Goal: Check status: Check status

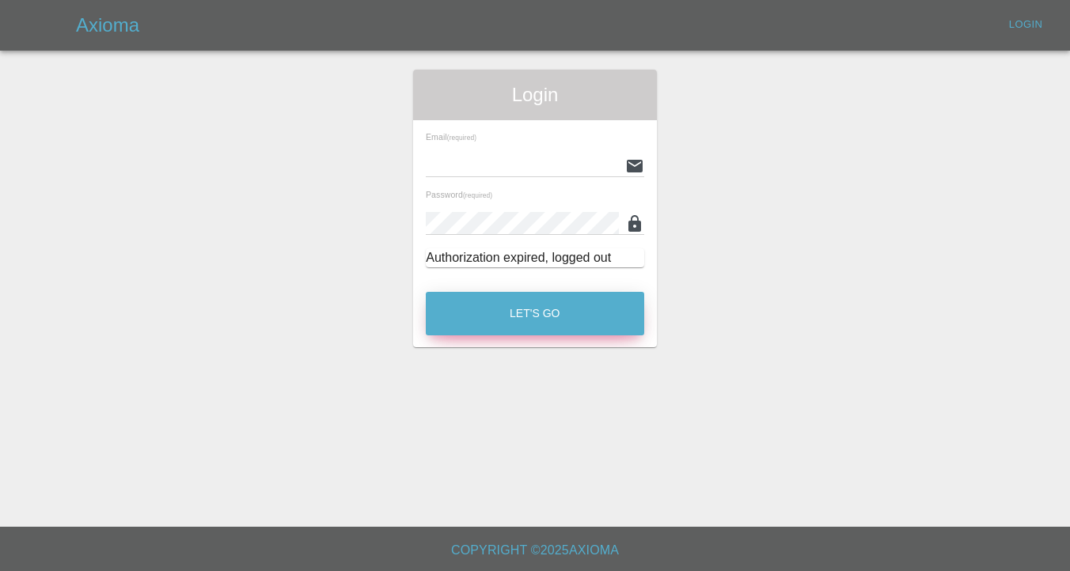
type input "[EMAIL_ADDRESS][DOMAIN_NAME]"
click at [506, 324] on button "Let's Go" at bounding box center [535, 314] width 218 height 44
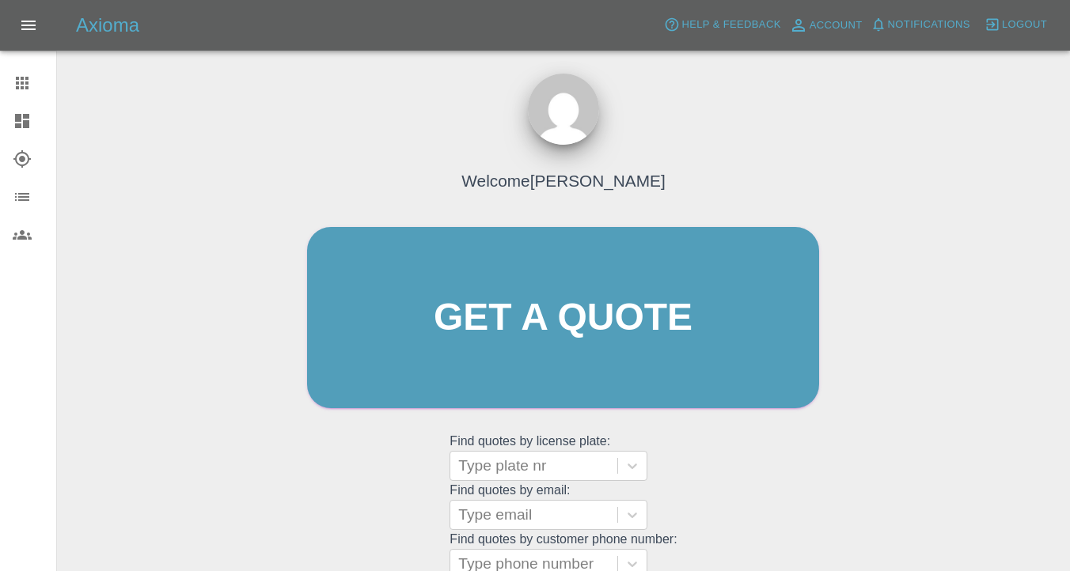
click at [14, 152] on icon at bounding box center [22, 159] width 19 height 19
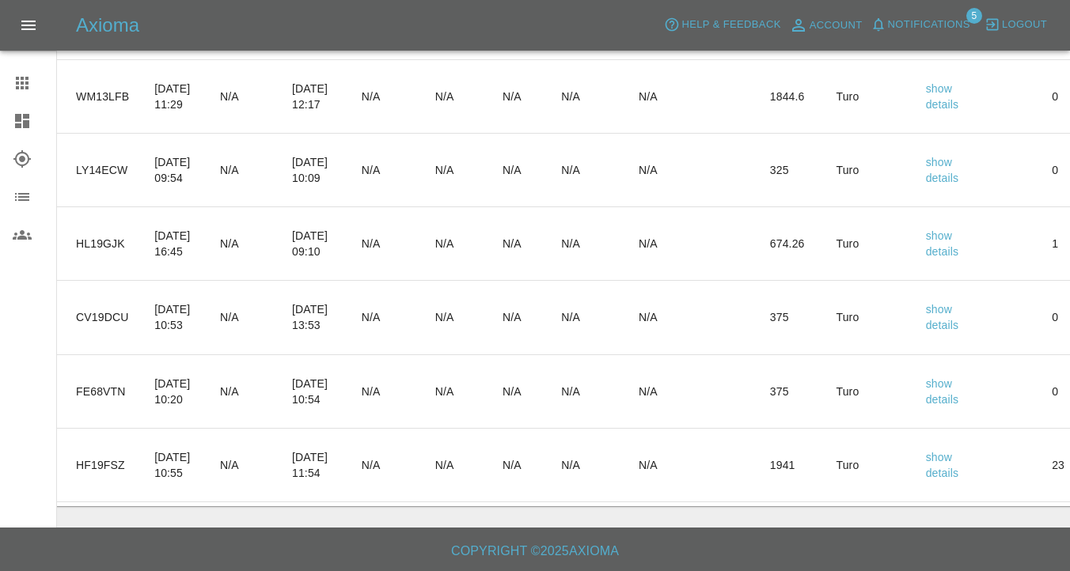
scroll to position [0, 274]
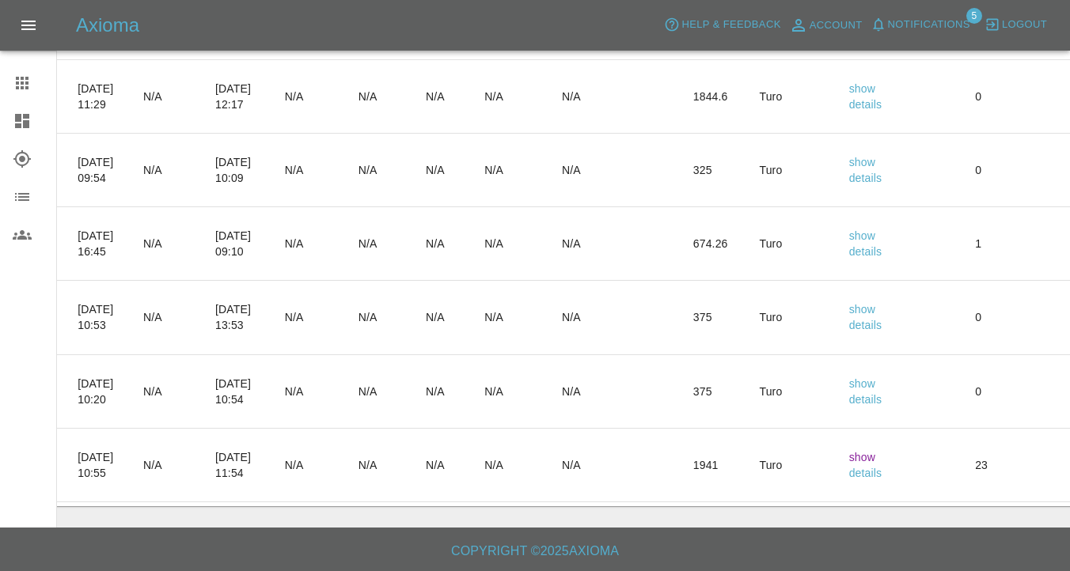
click at [875, 457] on link "show" at bounding box center [862, 457] width 26 height 13
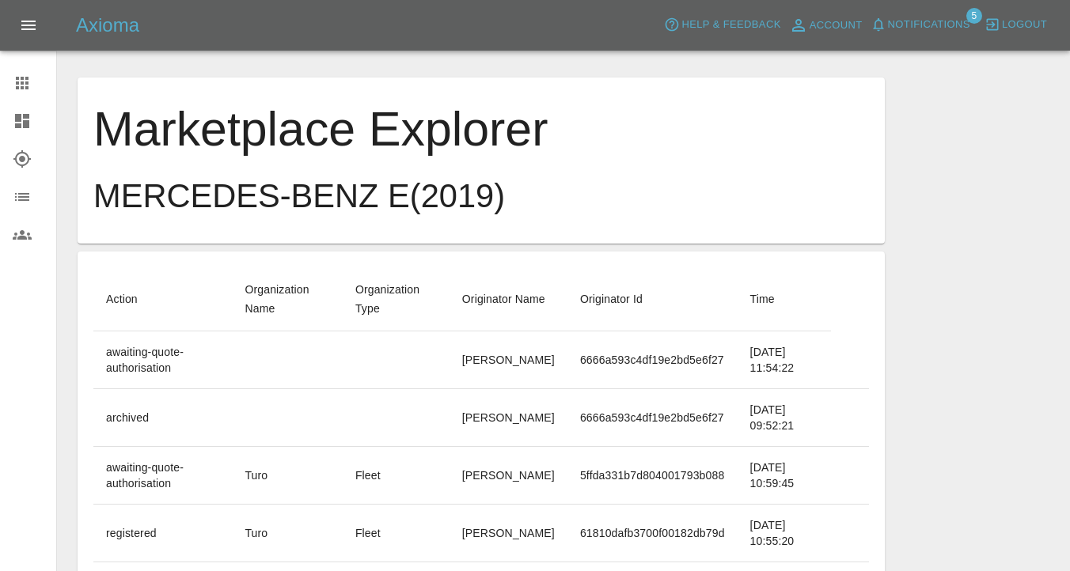
scroll to position [78, 0]
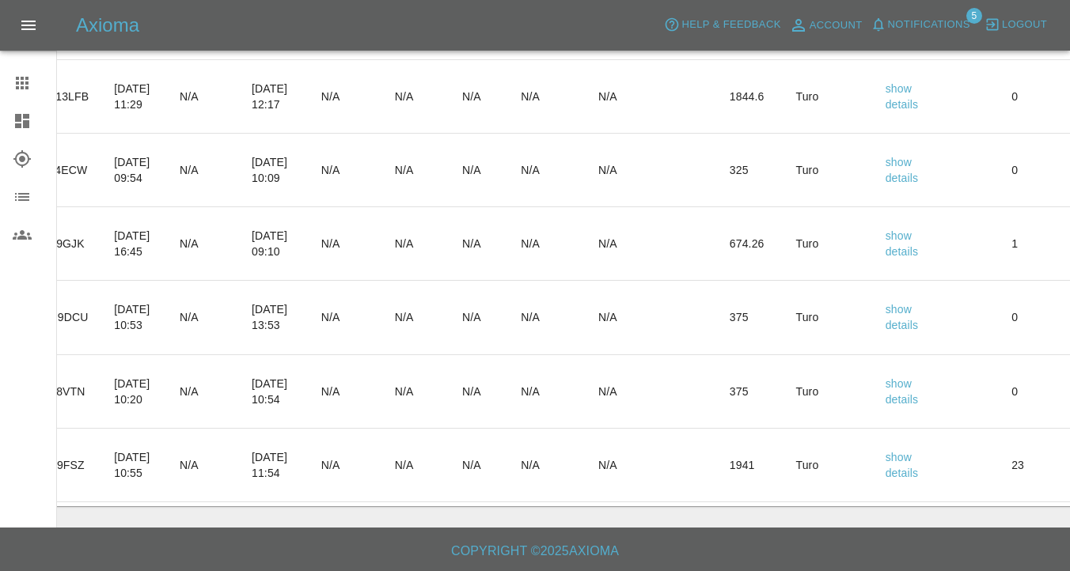
scroll to position [0, 245]
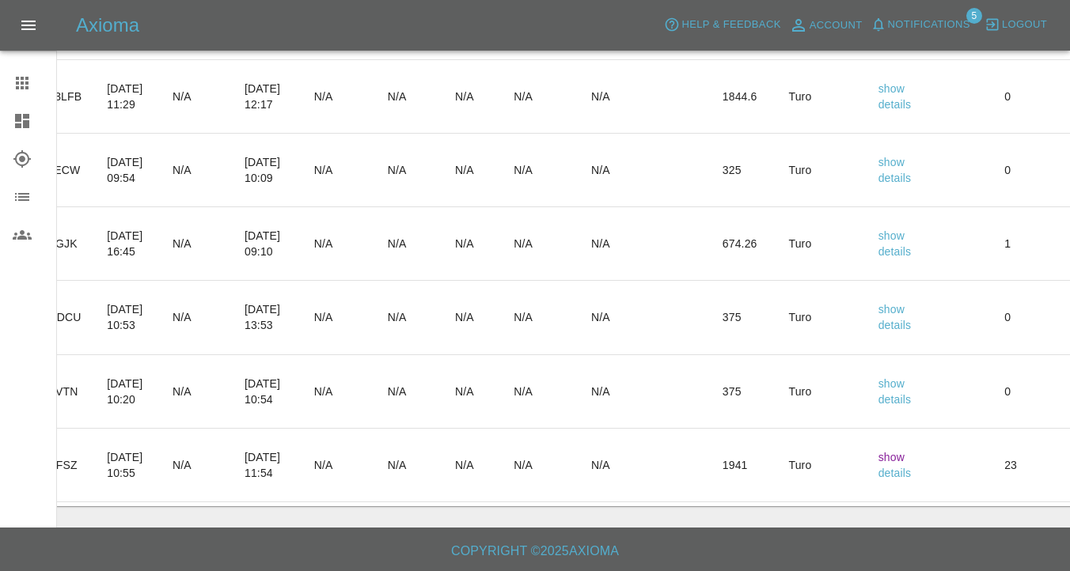
click at [905, 459] on link "show" at bounding box center [891, 457] width 26 height 13
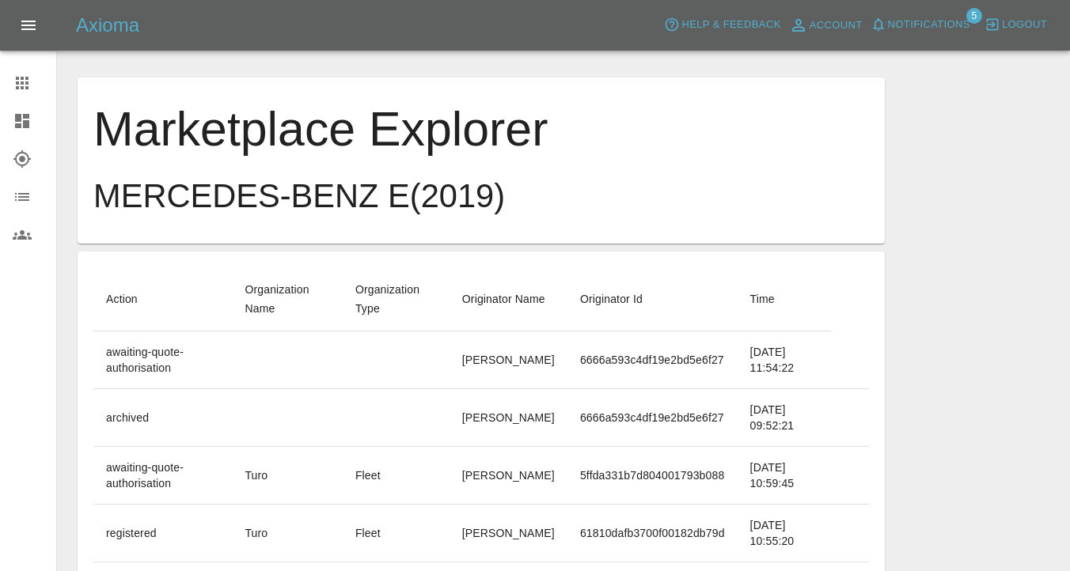
scroll to position [78, 0]
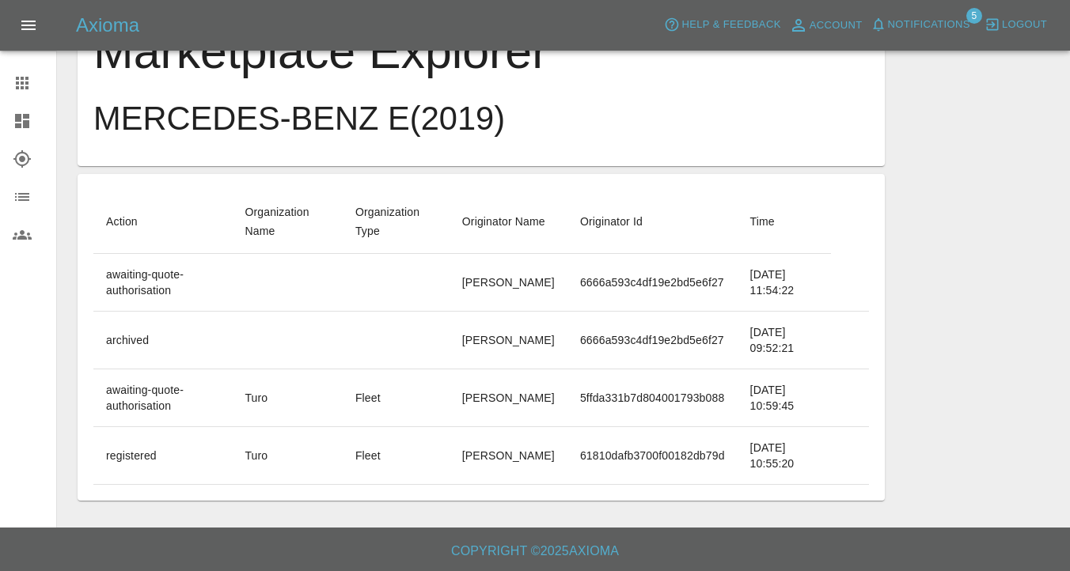
click at [158, 284] on td "awaiting-quote-authorisation" at bounding box center [162, 282] width 138 height 58
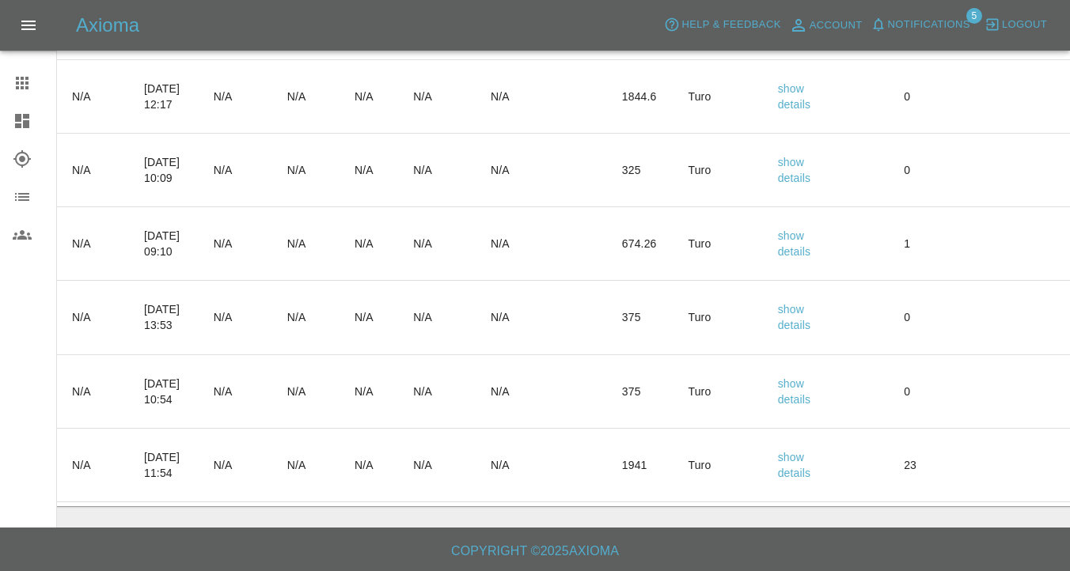
scroll to position [0, 528]
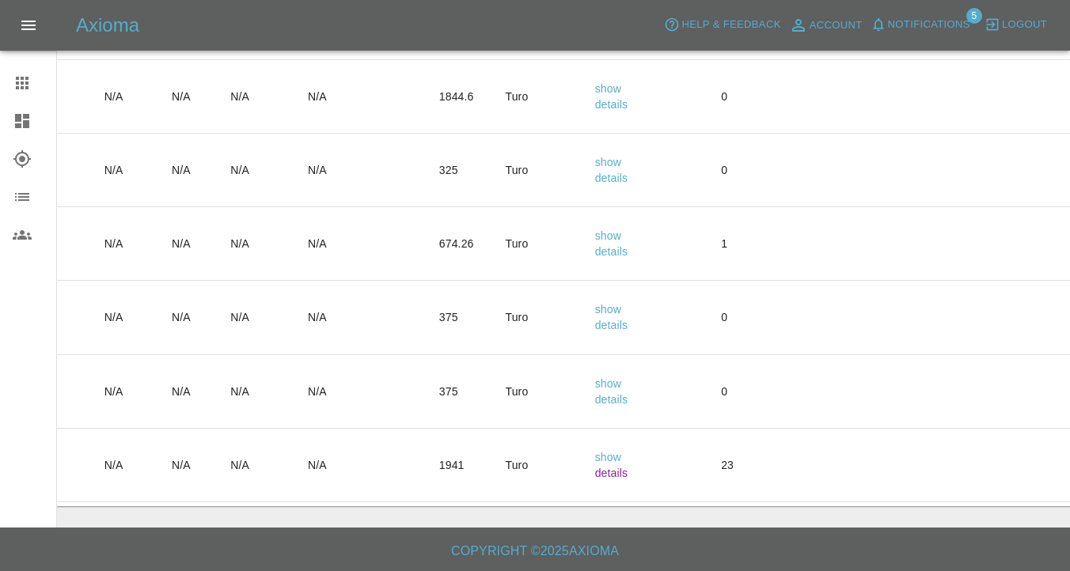
click at [628, 473] on link "details" at bounding box center [611, 473] width 33 height 13
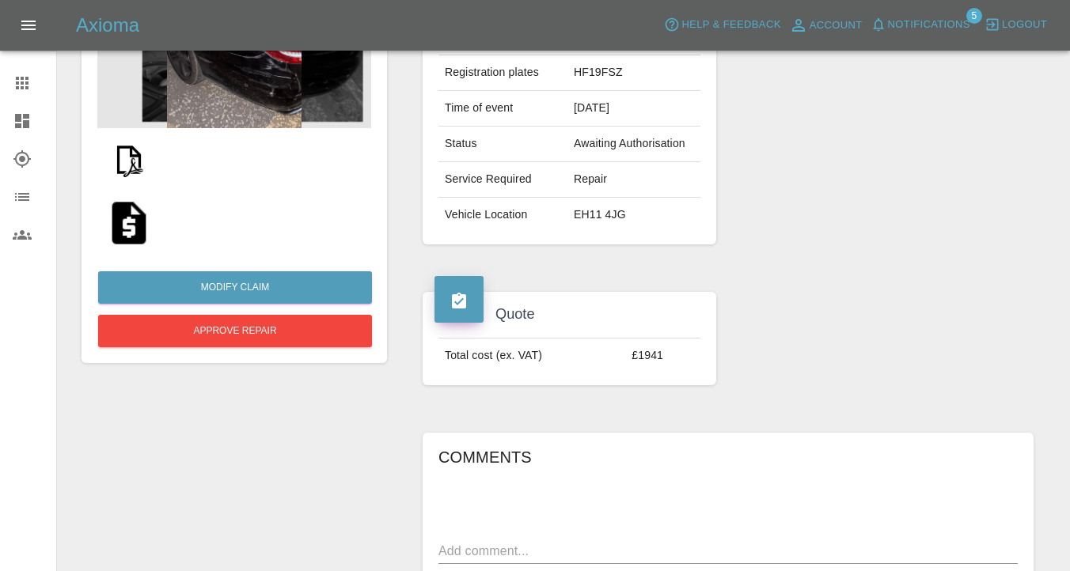
scroll to position [243, 0]
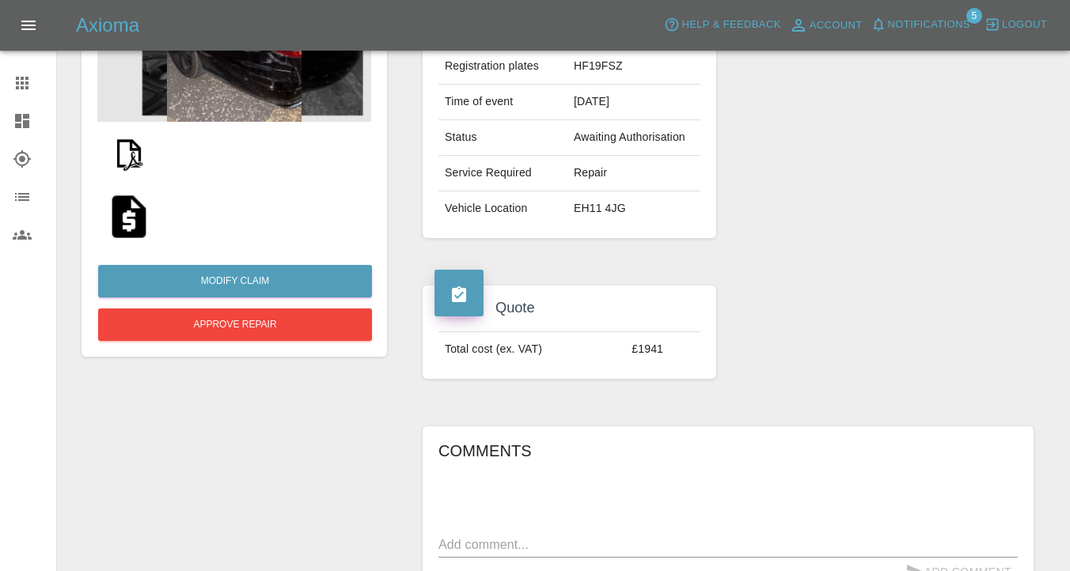
click at [321, 482] on div "Modify Claim Approve Repair" at bounding box center [234, 376] width 329 height 897
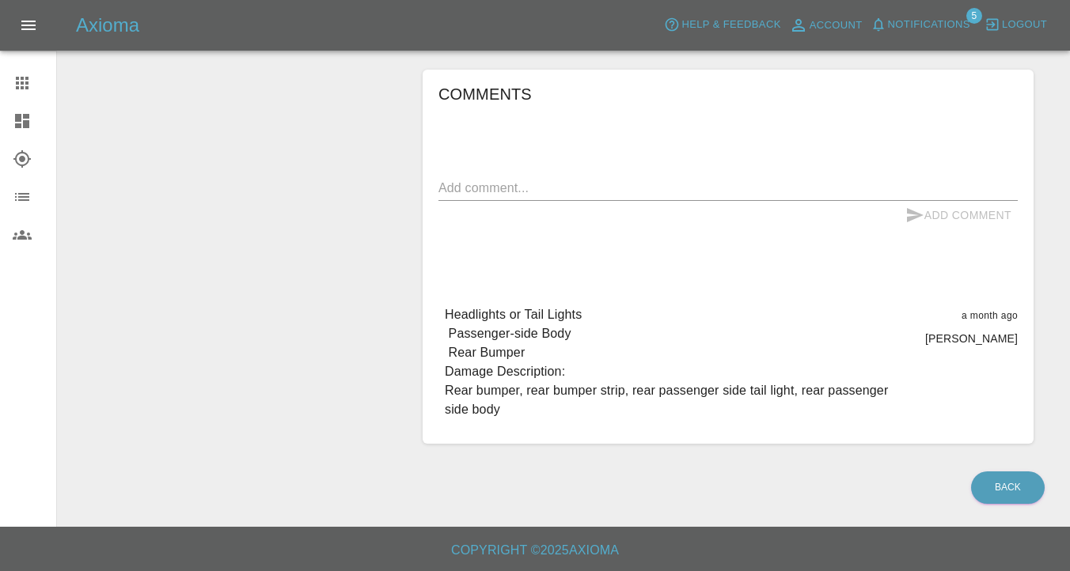
scroll to position [162, 0]
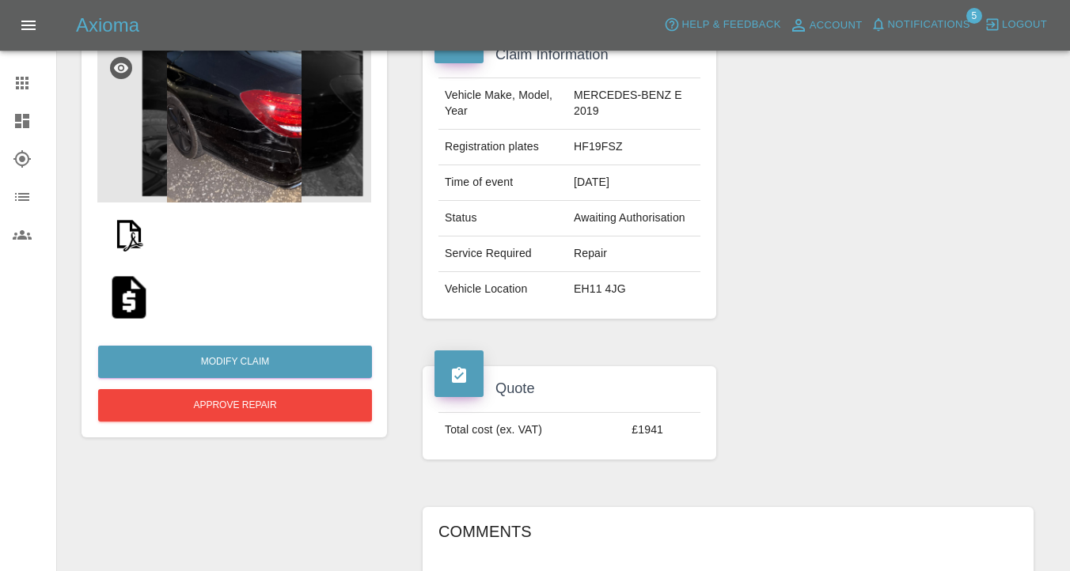
click at [277, 249] on div at bounding box center [234, 234] width 274 height 63
click at [122, 296] on img at bounding box center [129, 297] width 51 height 51
click at [328, 285] on div at bounding box center [234, 297] width 274 height 63
click at [132, 241] on img at bounding box center [129, 234] width 51 height 51
click at [133, 233] on img at bounding box center [129, 234] width 51 height 51
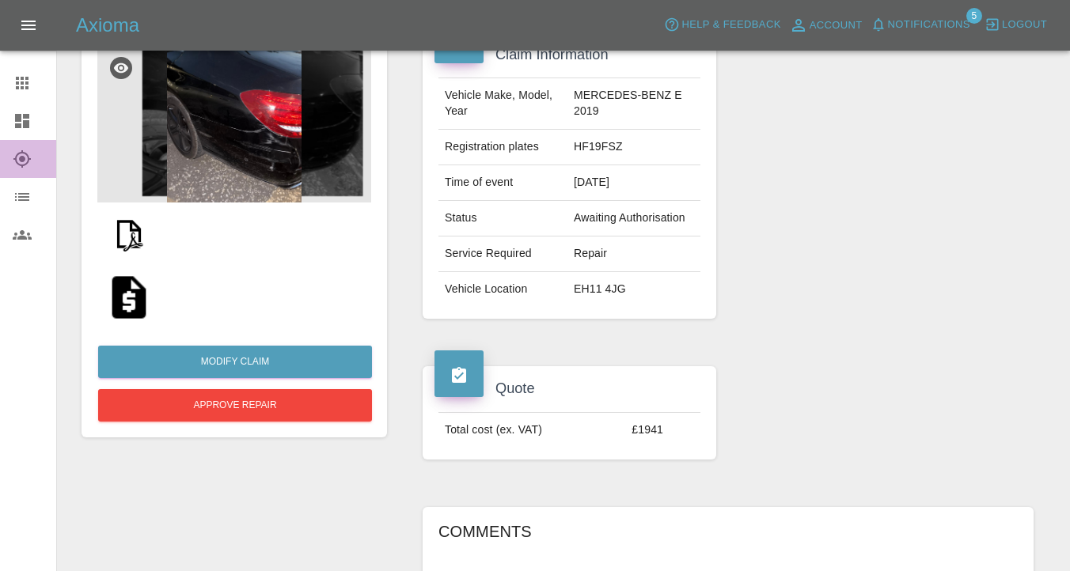
click at [34, 154] on div at bounding box center [35, 159] width 44 height 19
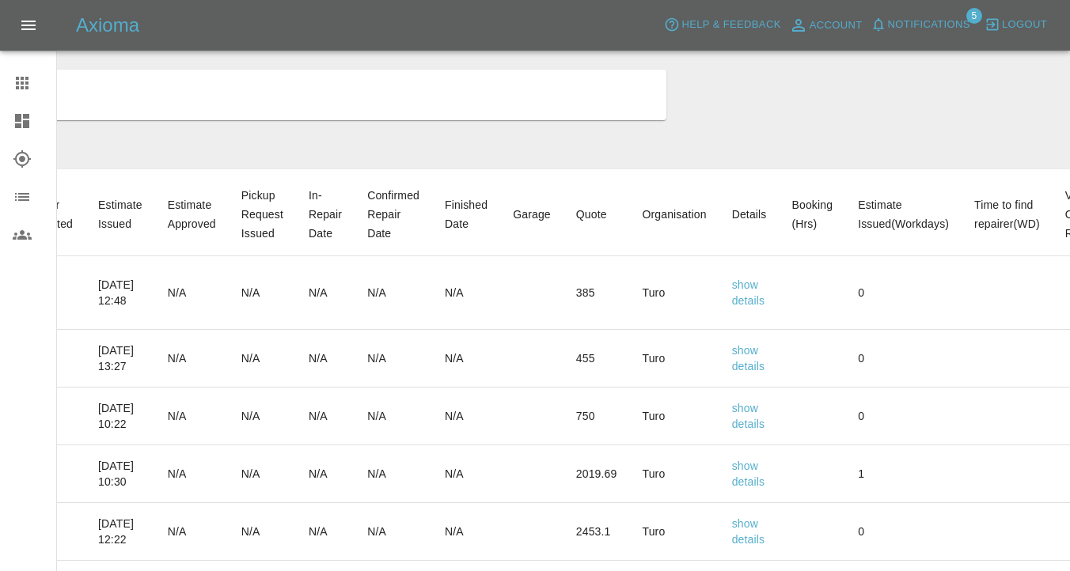
scroll to position [0, 438]
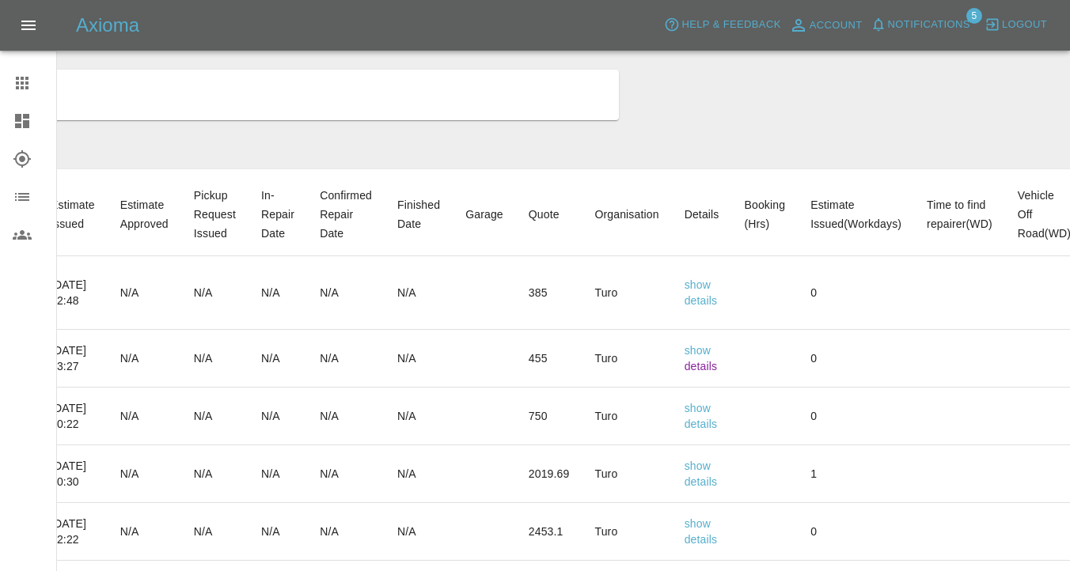
click at [718, 370] on link "details" at bounding box center [701, 366] width 33 height 13
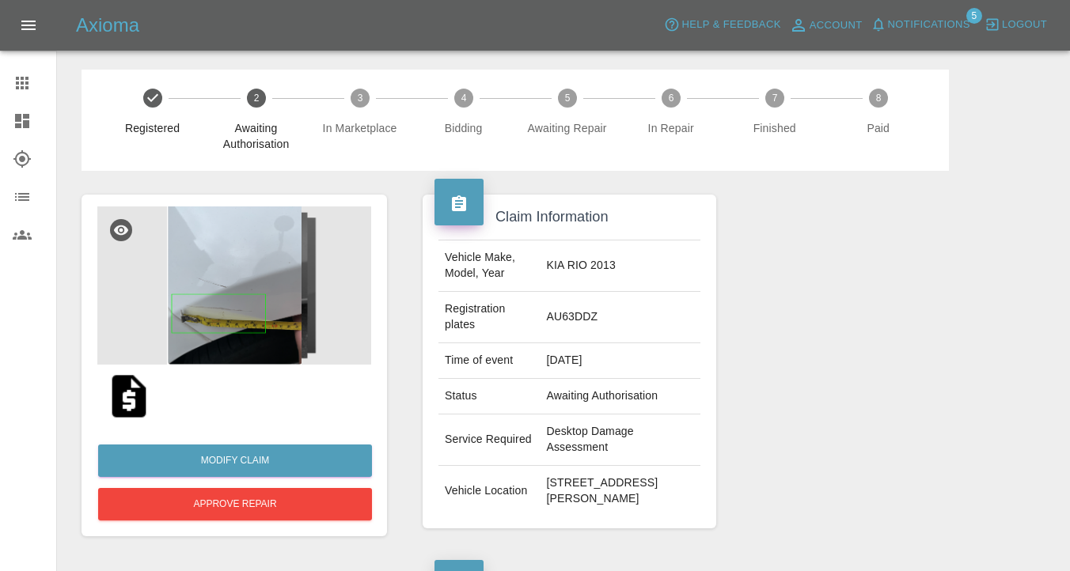
click at [257, 307] on img at bounding box center [234, 286] width 274 height 158
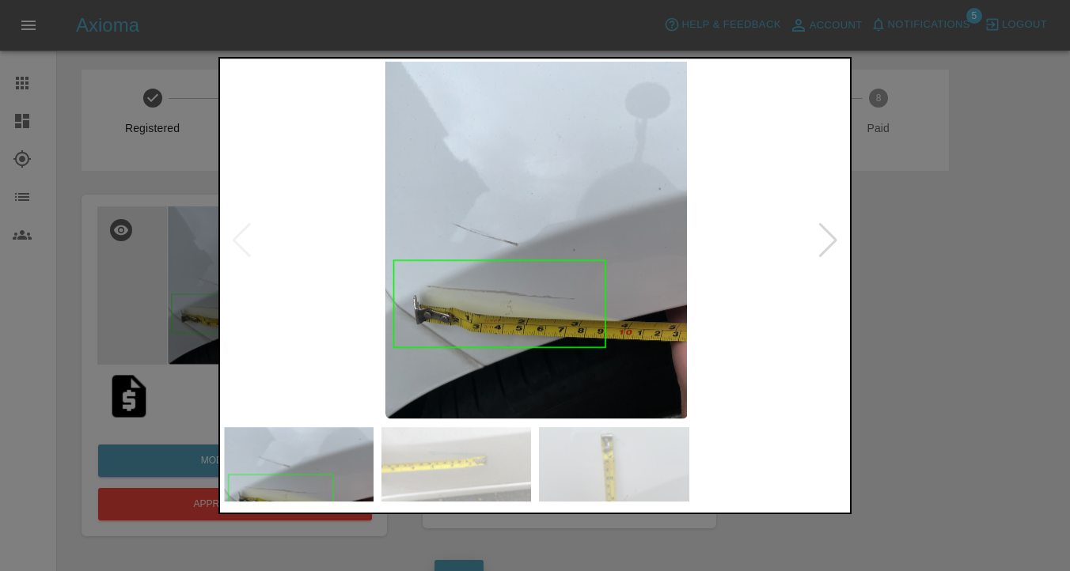
click at [634, 471] on img at bounding box center [614, 465] width 150 height 74
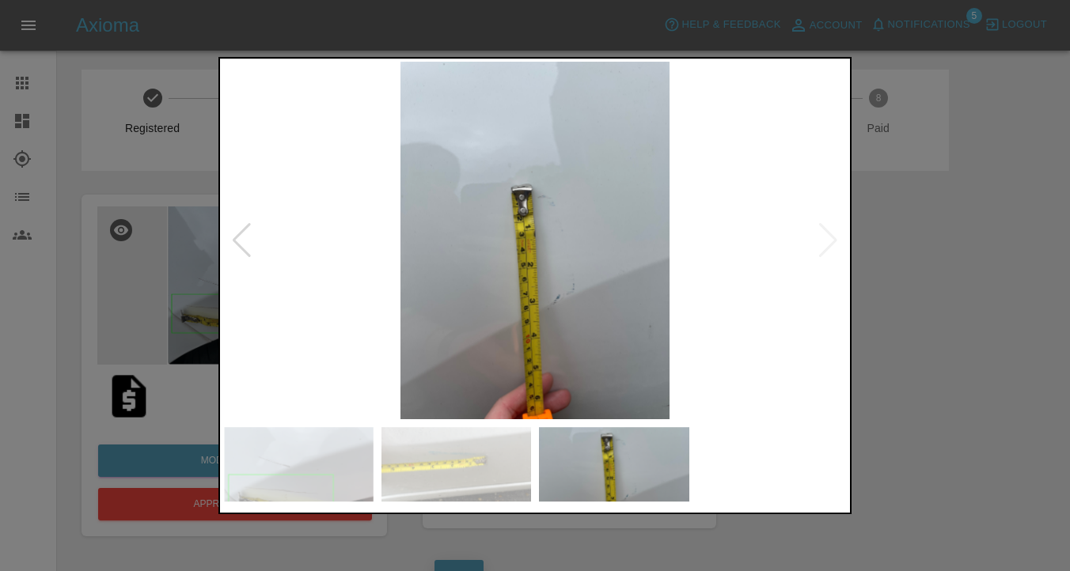
click at [972, 371] on div at bounding box center [535, 285] width 1070 height 571
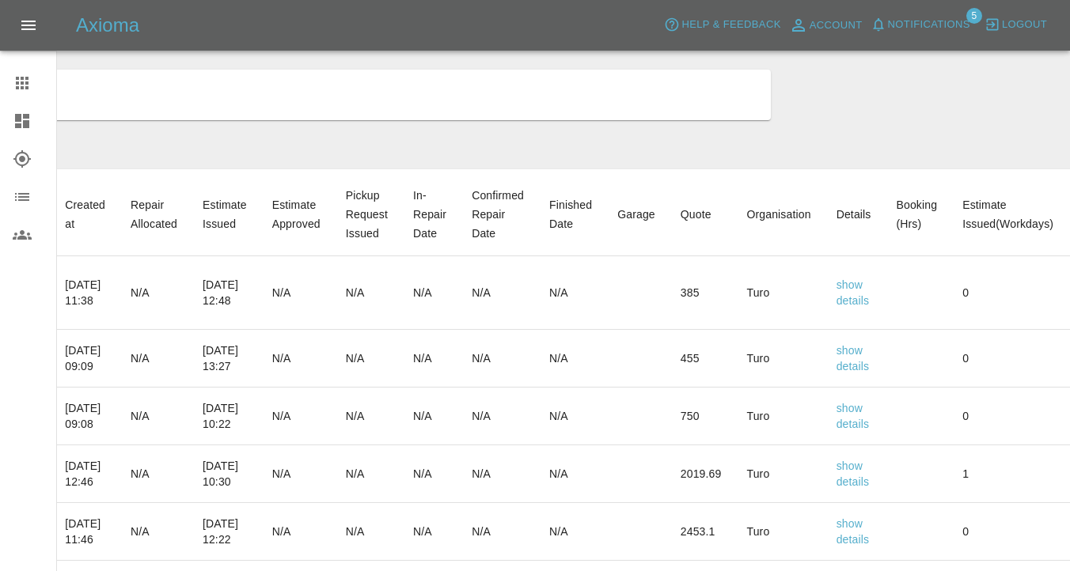
scroll to position [0, 476]
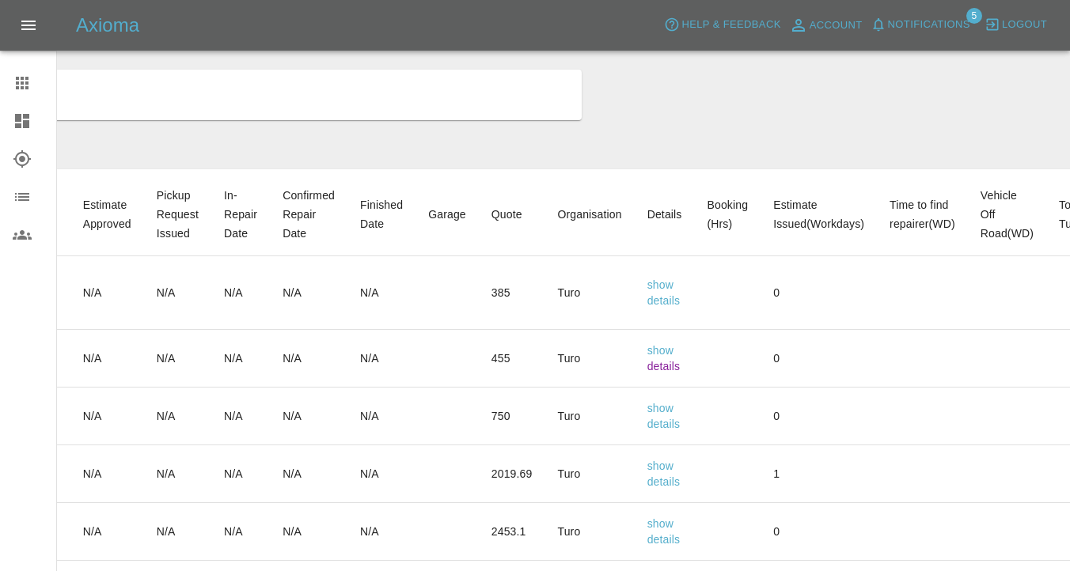
click at [681, 366] on link "details" at bounding box center [663, 366] width 33 height 13
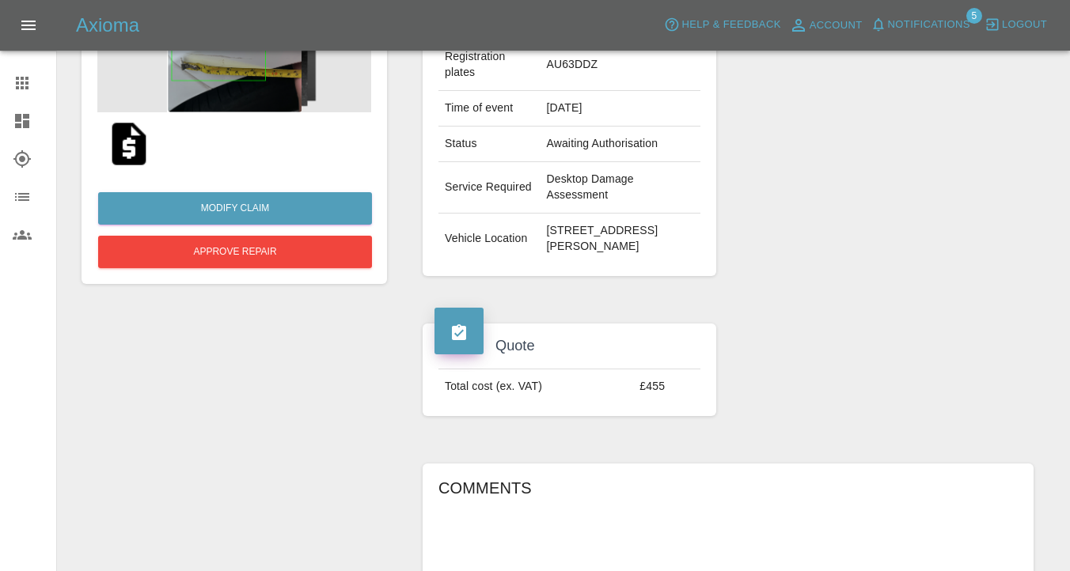
scroll to position [243, 0]
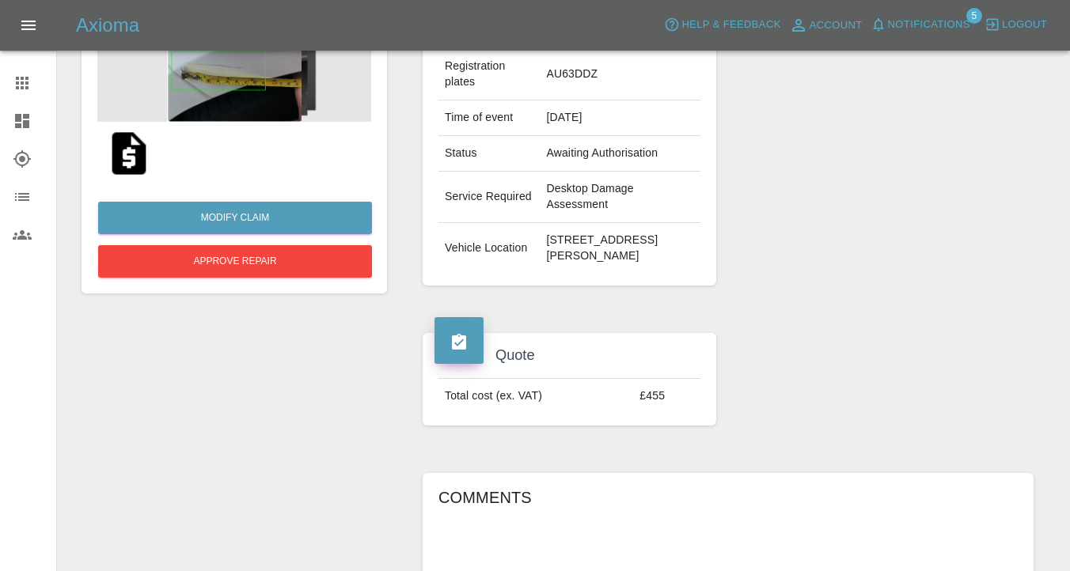
click at [223, 85] on img at bounding box center [234, 43] width 274 height 158
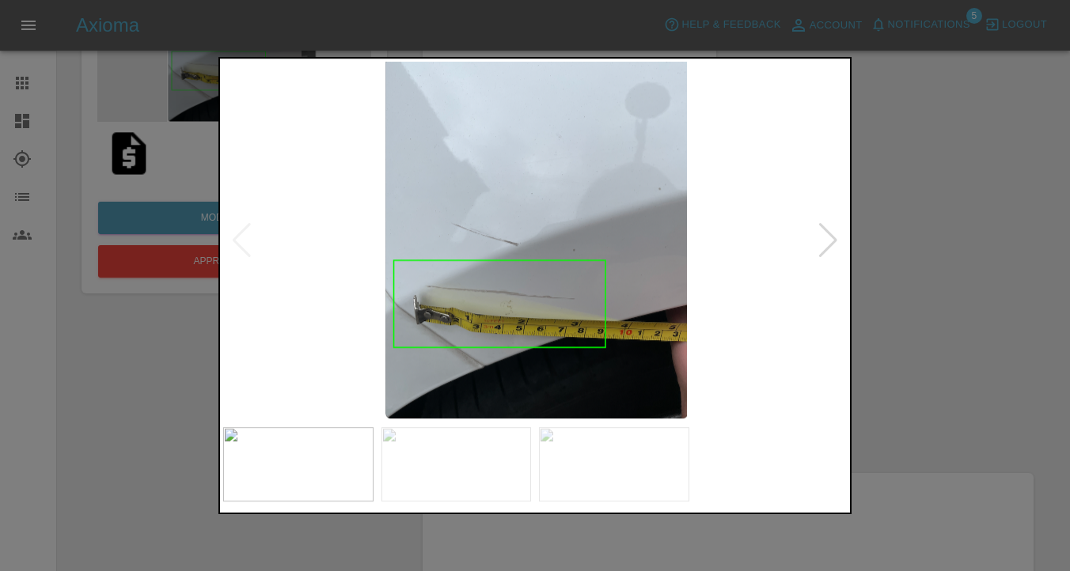
click at [176, 386] on div at bounding box center [535, 285] width 1070 height 571
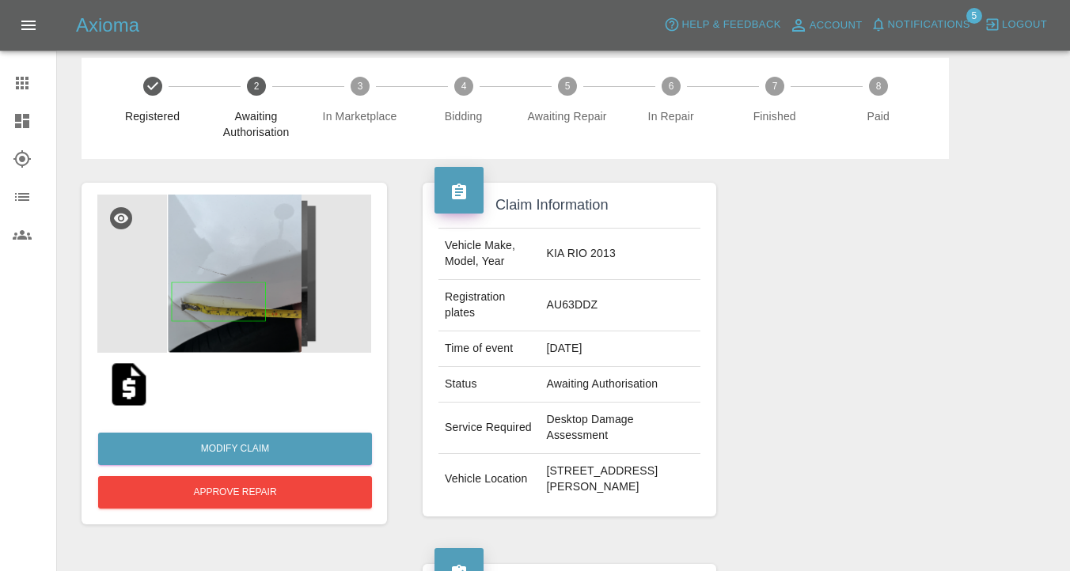
scroll to position [0, 0]
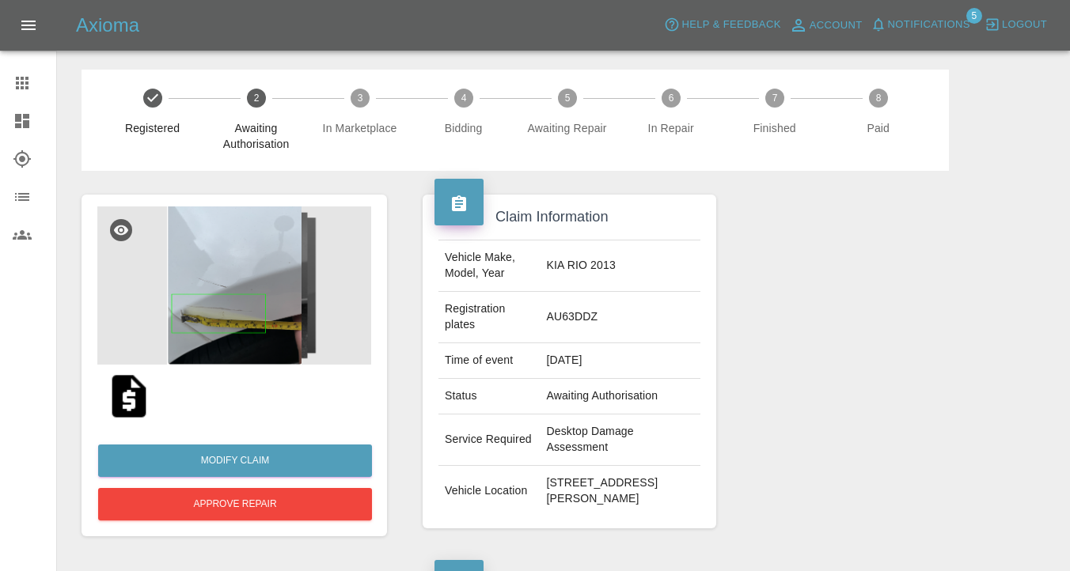
click at [225, 340] on img at bounding box center [234, 286] width 274 height 158
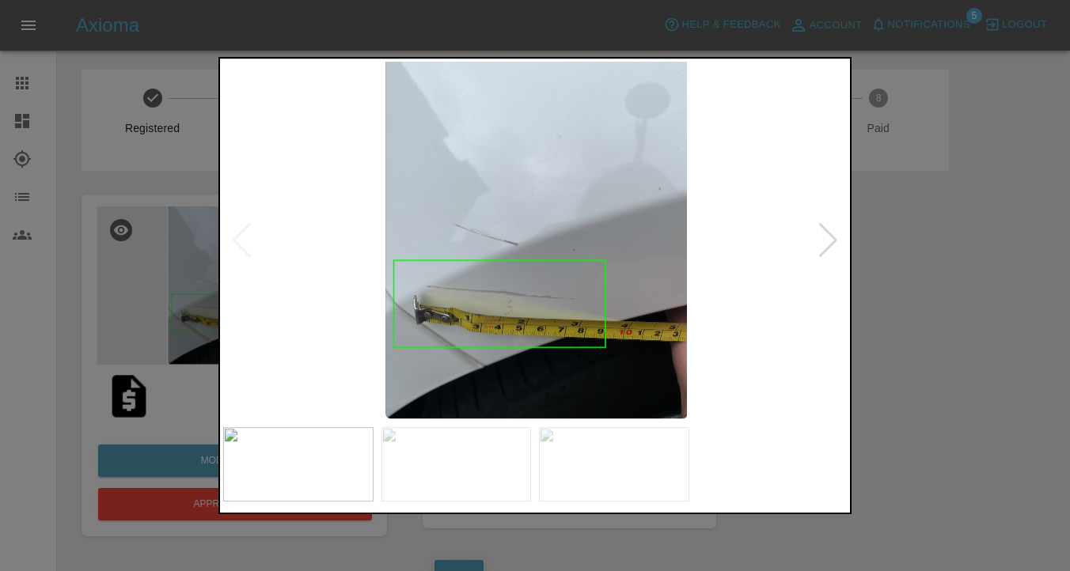
click at [445, 487] on img at bounding box center [456, 465] width 150 height 74
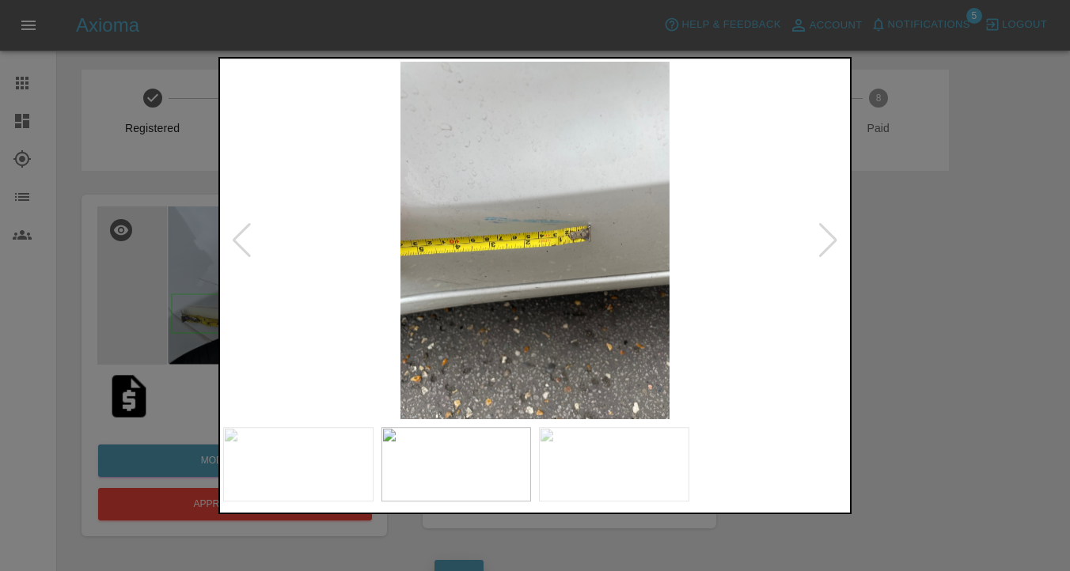
click at [630, 474] on img at bounding box center [614, 465] width 150 height 74
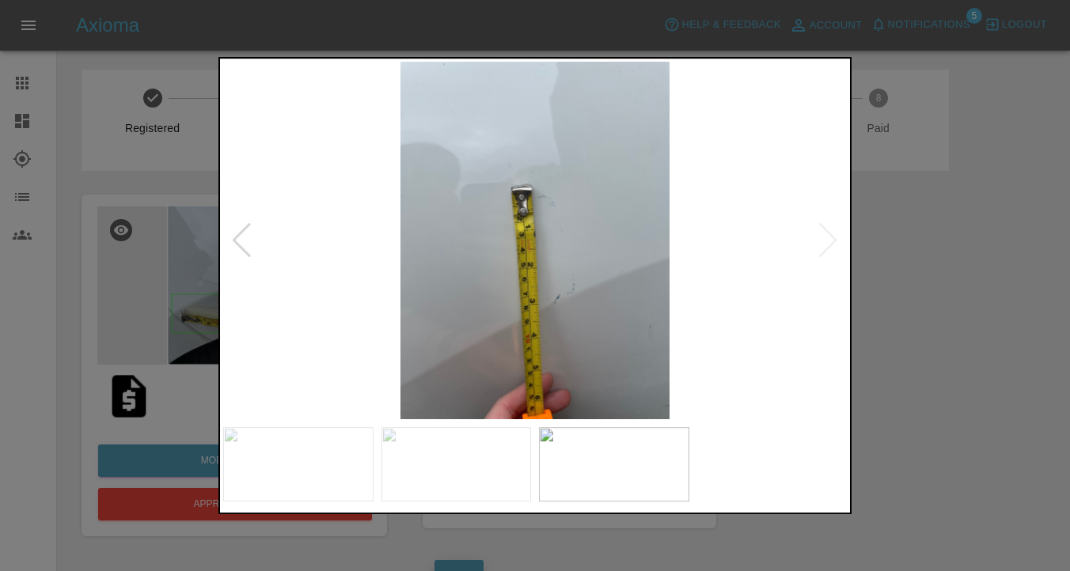
click at [156, 261] on div at bounding box center [535, 285] width 1070 height 571
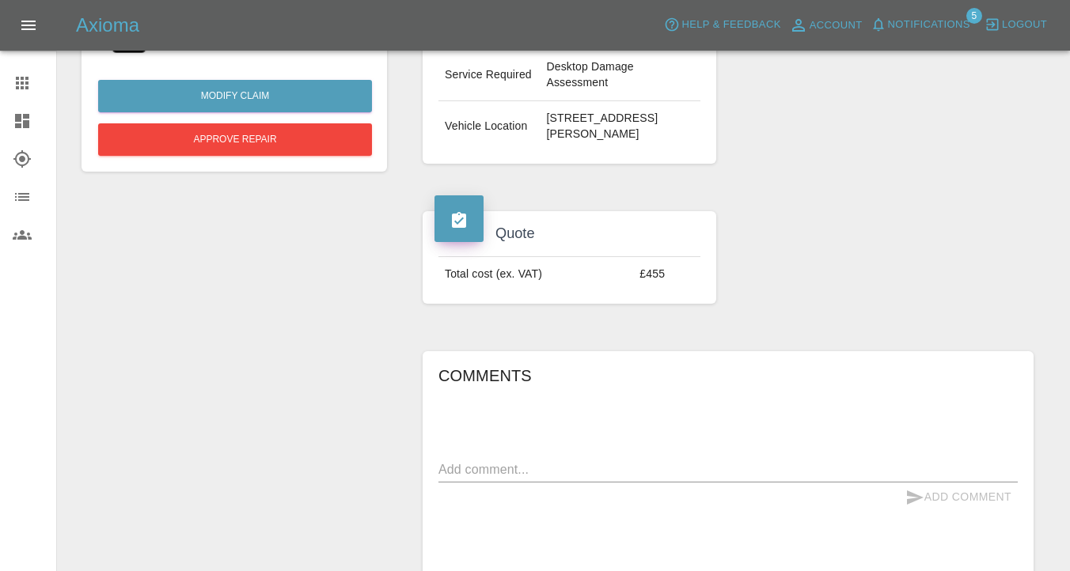
scroll to position [302, 0]
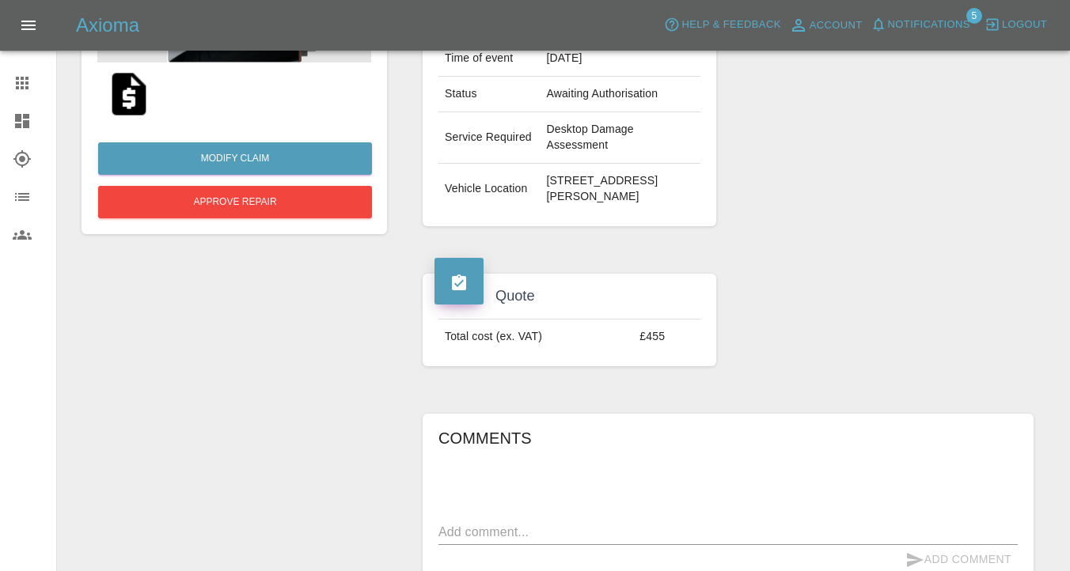
click at [135, 109] on img at bounding box center [129, 94] width 51 height 51
